Goal: Find specific page/section: Find specific page/section

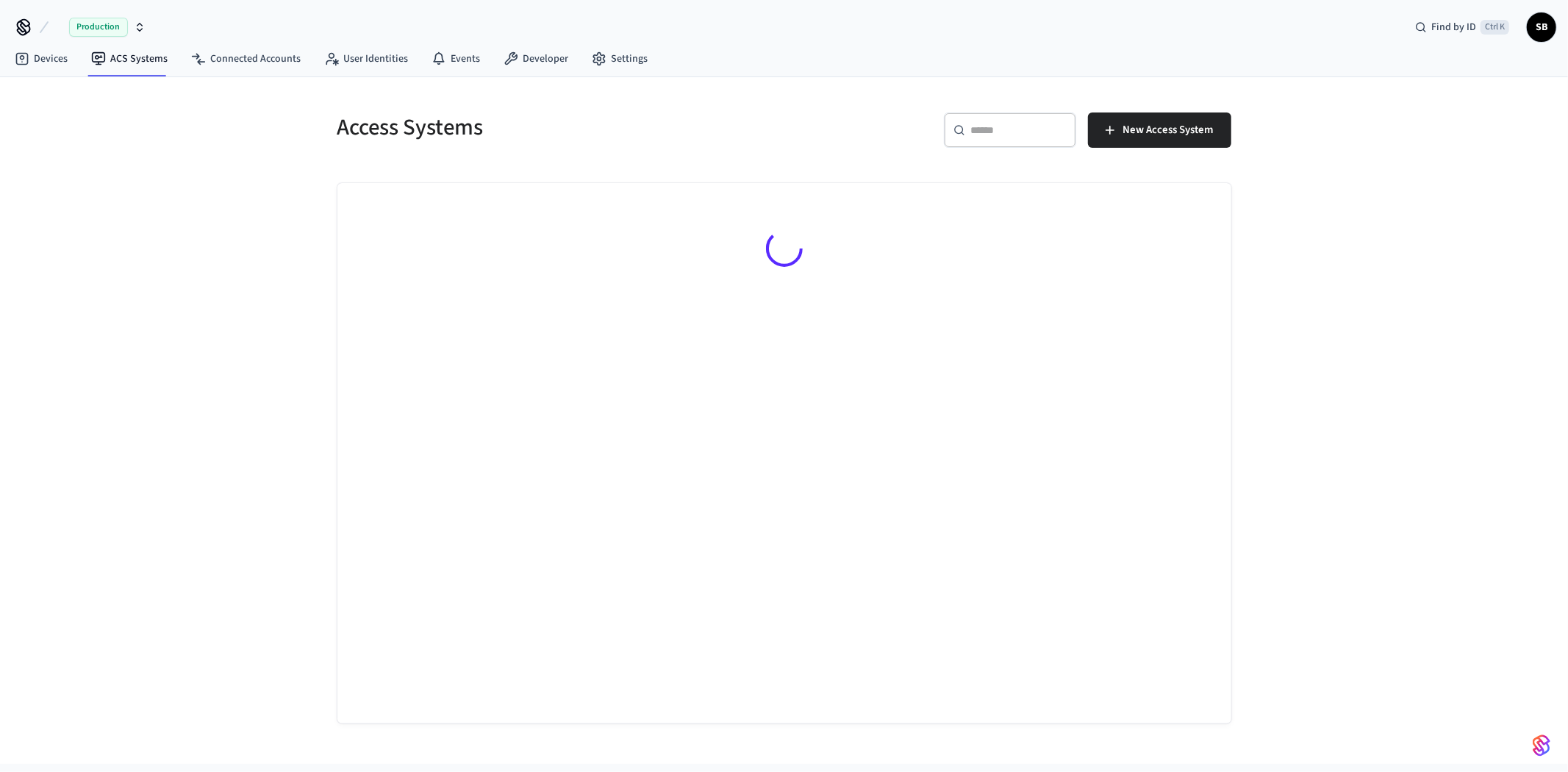
click at [136, 24] on icon "button" at bounding box center [140, 27] width 12 height 12
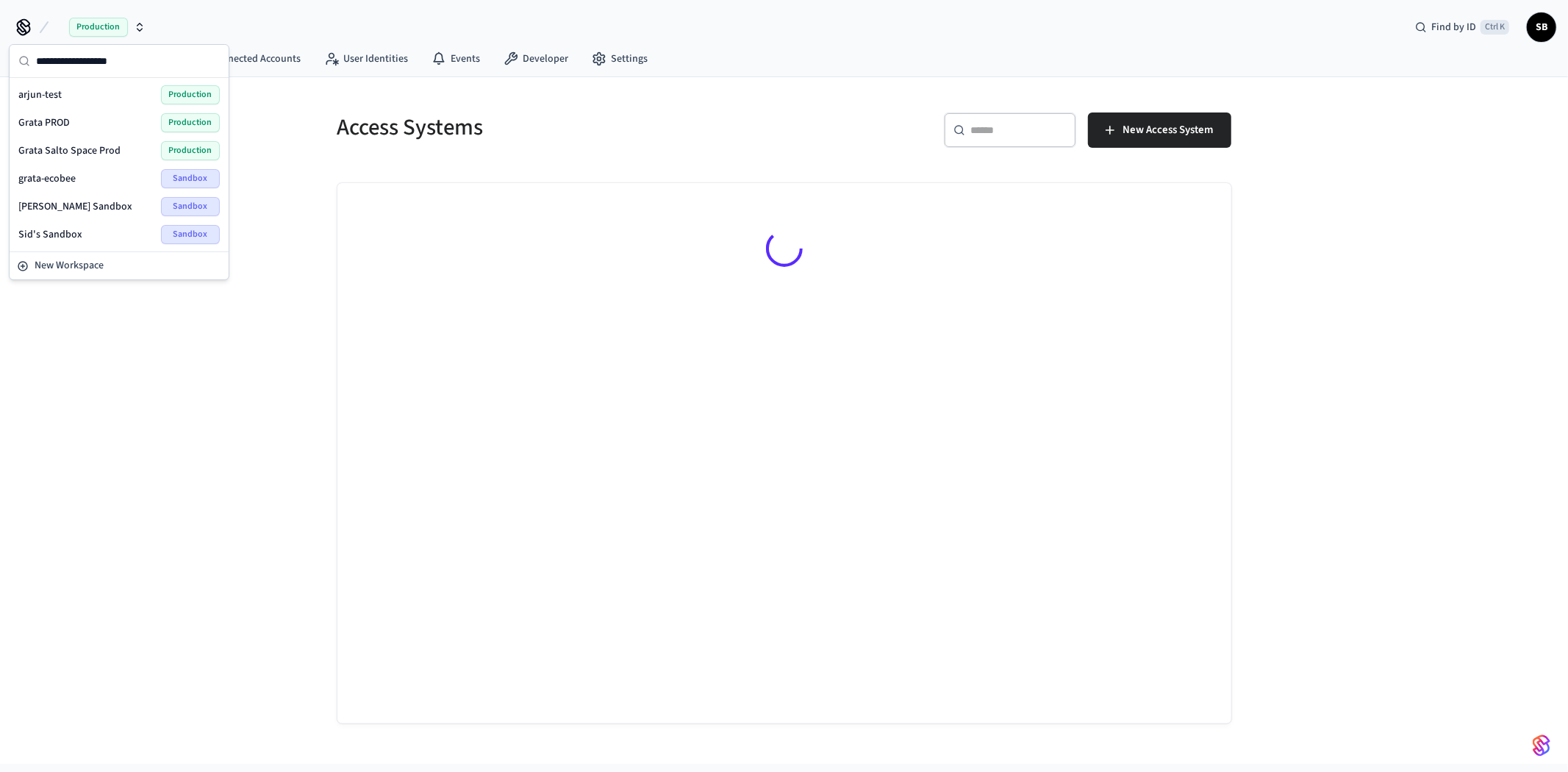
drag, startPoint x: 110, startPoint y: 175, endPoint x: 103, endPoint y: 121, distance: 54.5
click at [103, 121] on div "arjun-test Production Grata PROD Production Grata Salto Space Prod Production g…" at bounding box center [120, 165] width 213 height 168
click at [103, 121] on div "Grata PROD Production" at bounding box center [119, 123] width 201 height 19
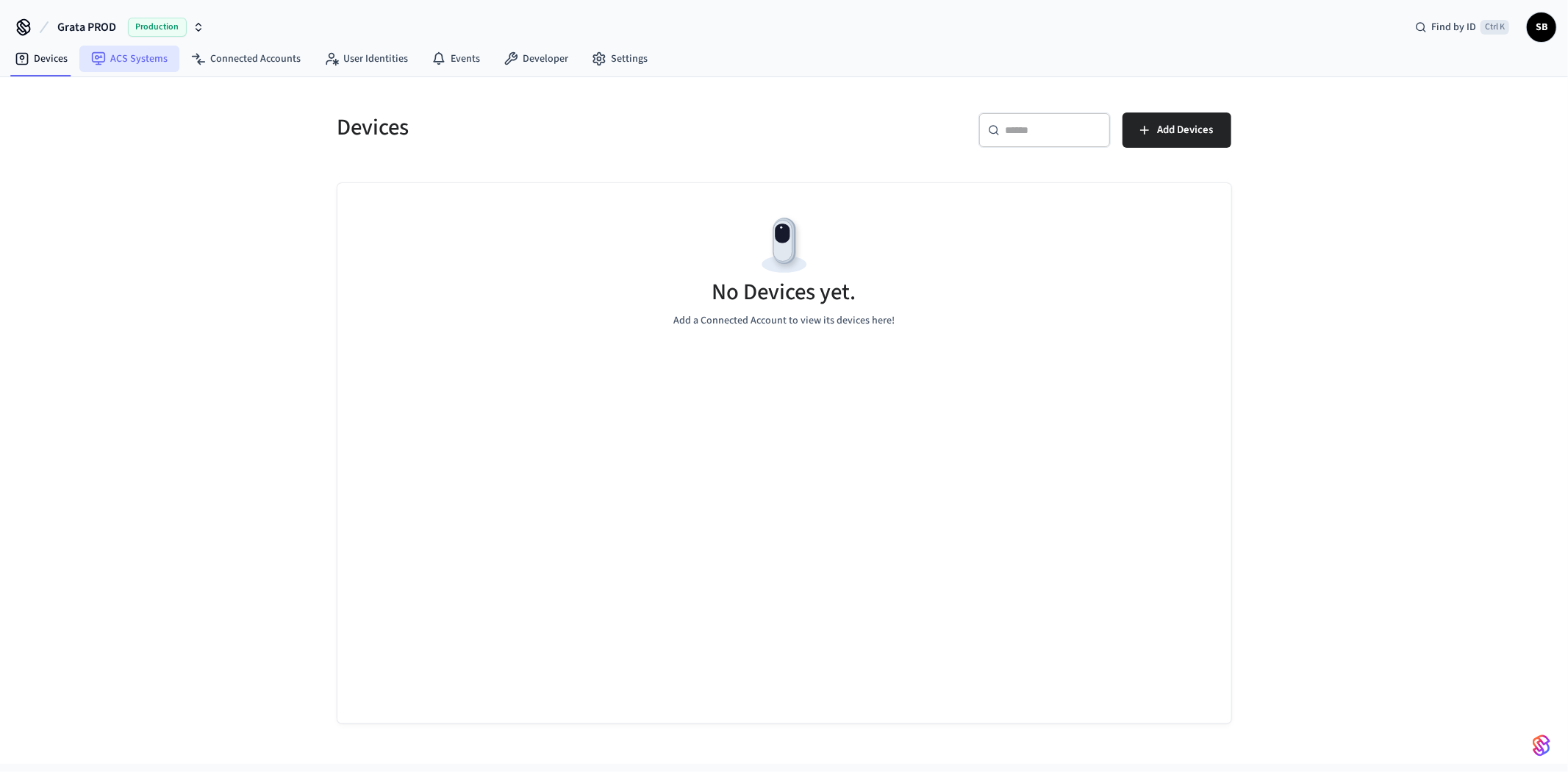
click at [137, 60] on link "ACS Systems" at bounding box center [129, 59] width 100 height 26
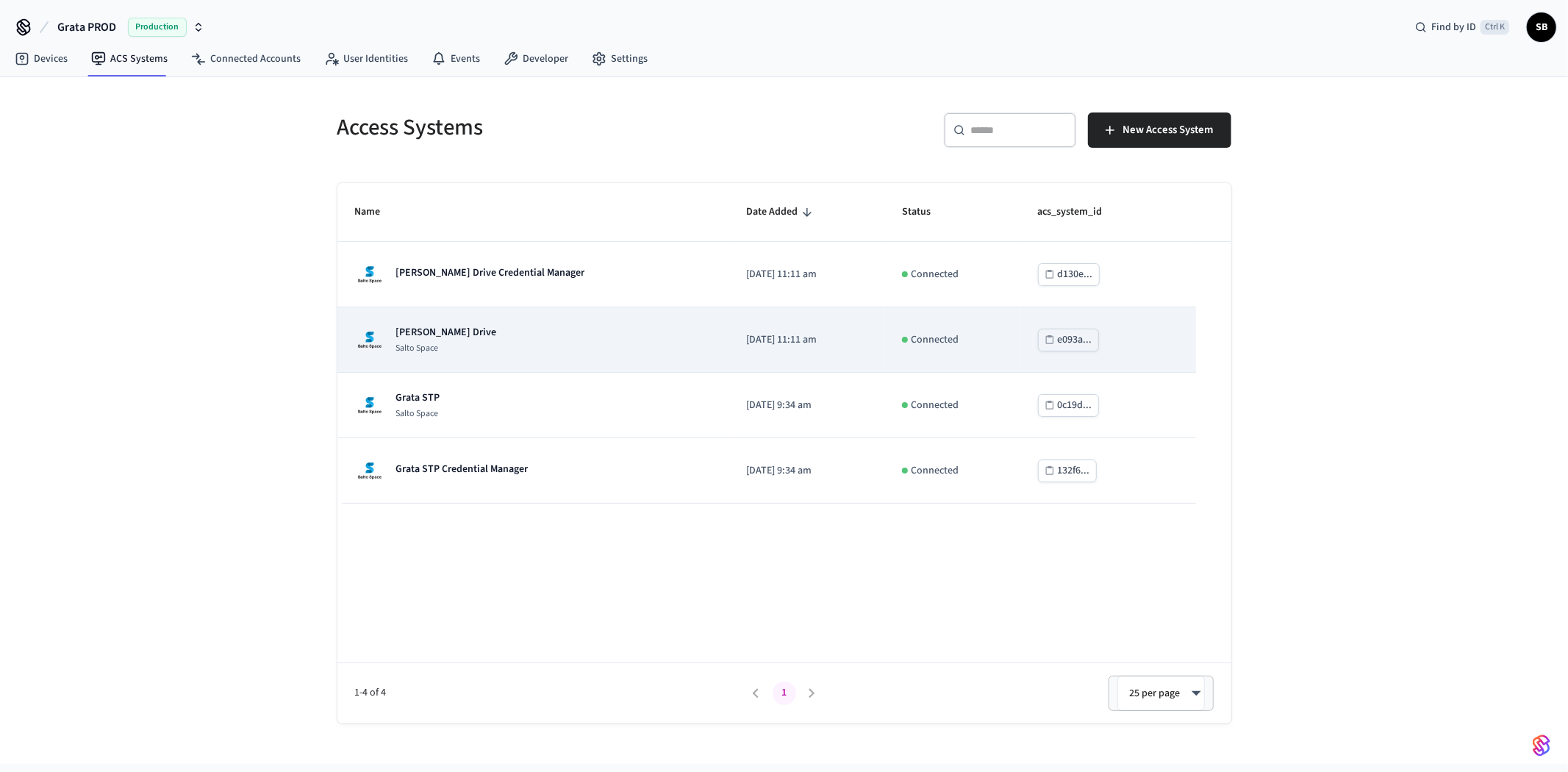
click at [480, 334] on p "[PERSON_NAME] Drive" at bounding box center [447, 332] width 101 height 14
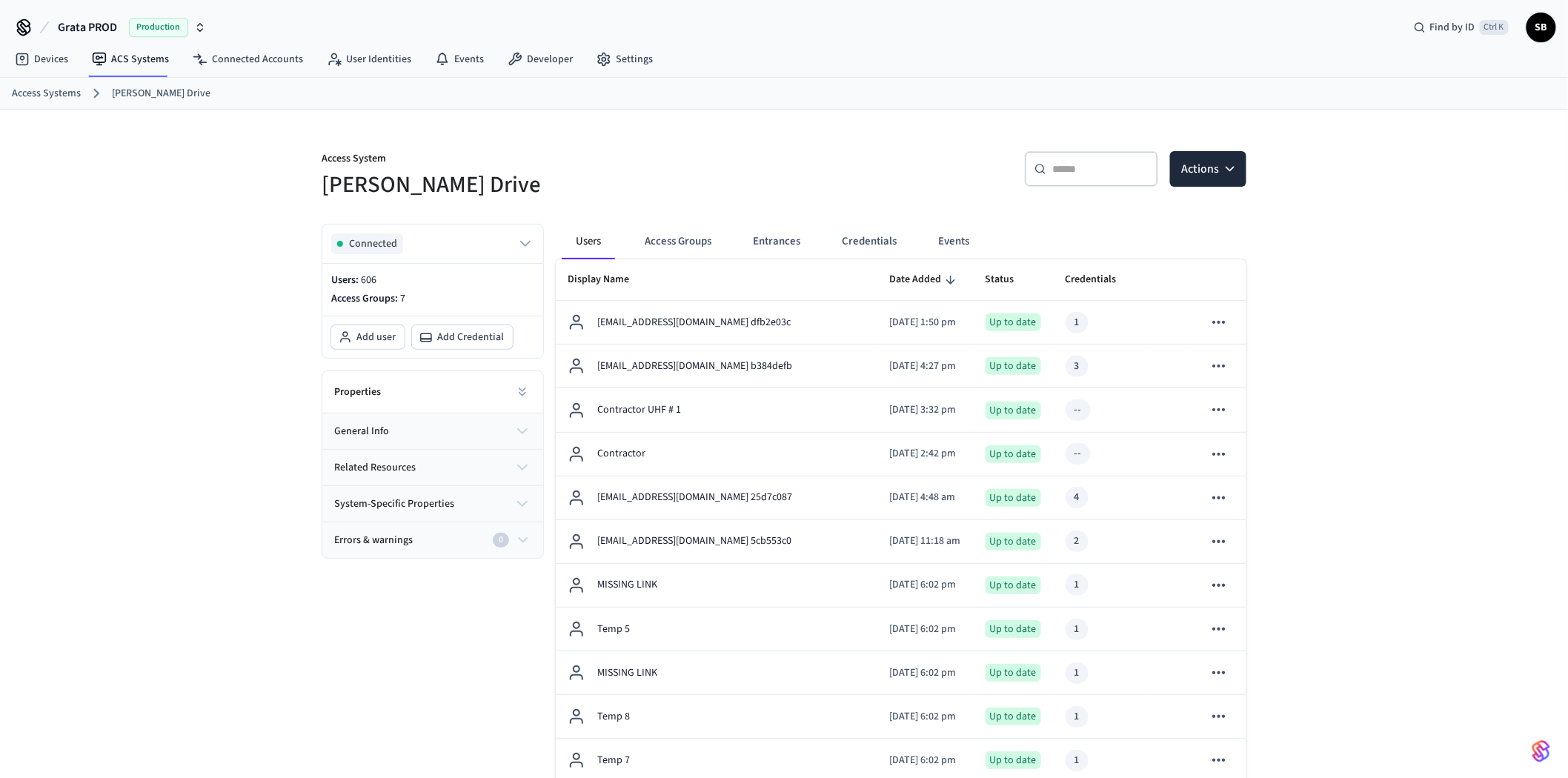
click at [1054, 172] on input "text" at bounding box center [1100, 169] width 96 height 15
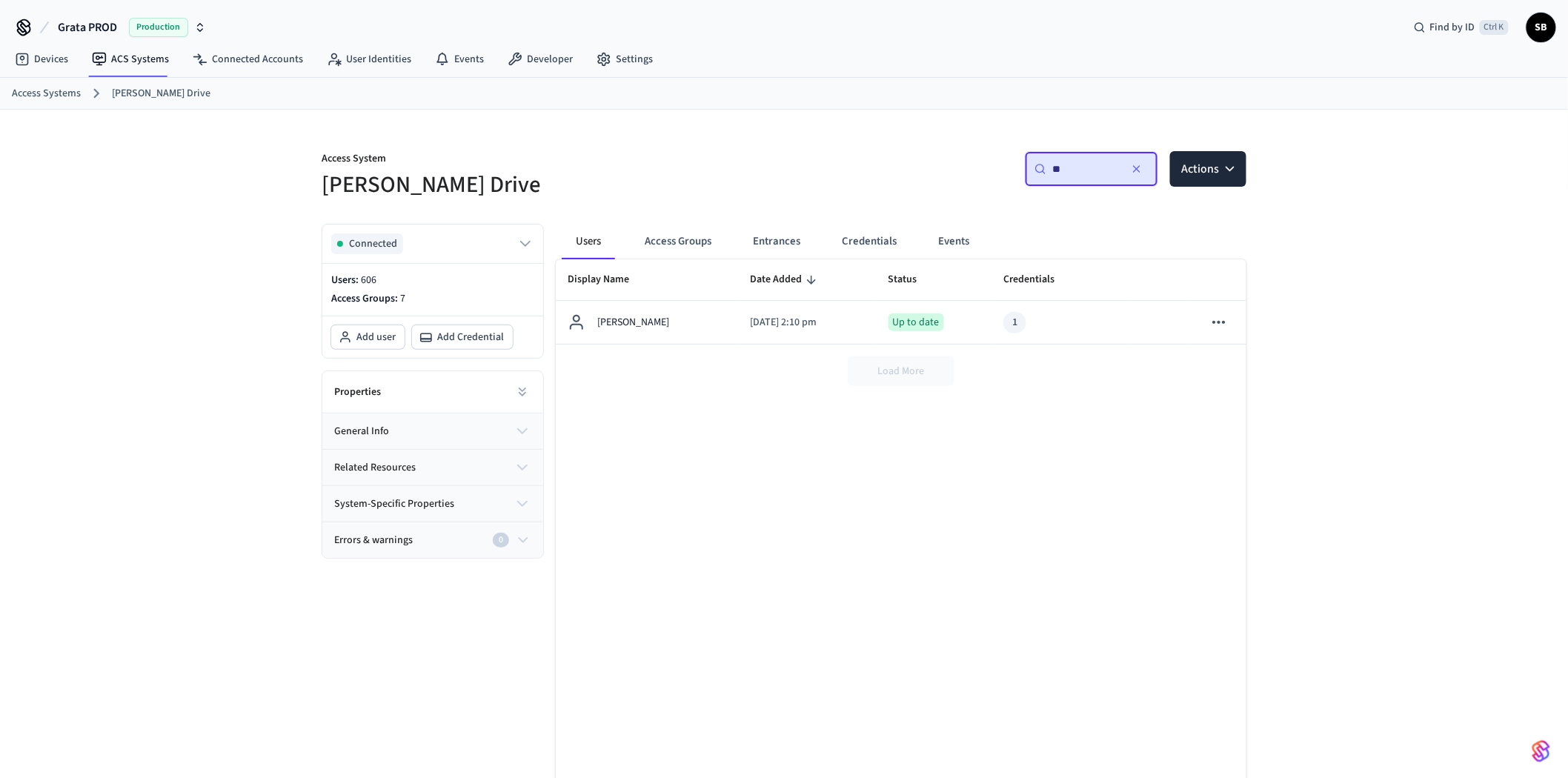
type input "*"
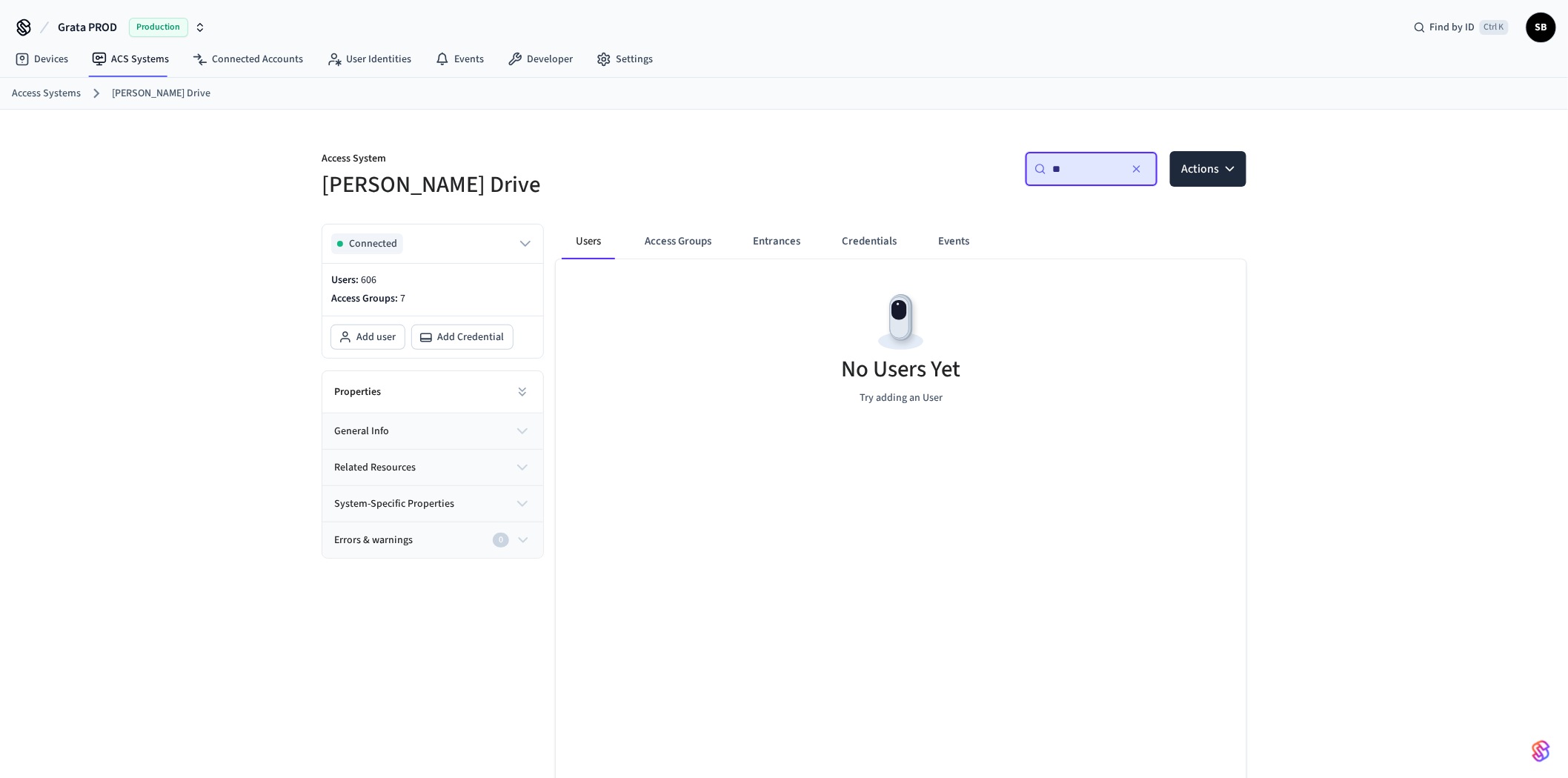
type input "*"
